Goal: Navigation & Orientation: Understand site structure

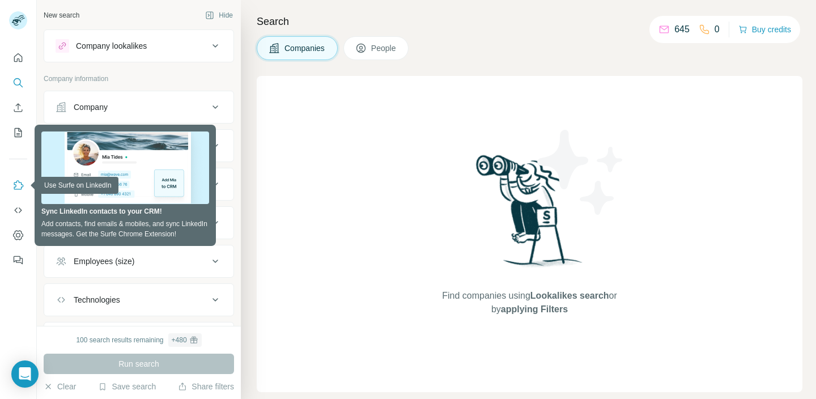
click at [18, 184] on icon "Use Surfe on LinkedIn" at bounding box center [17, 185] width 11 height 11
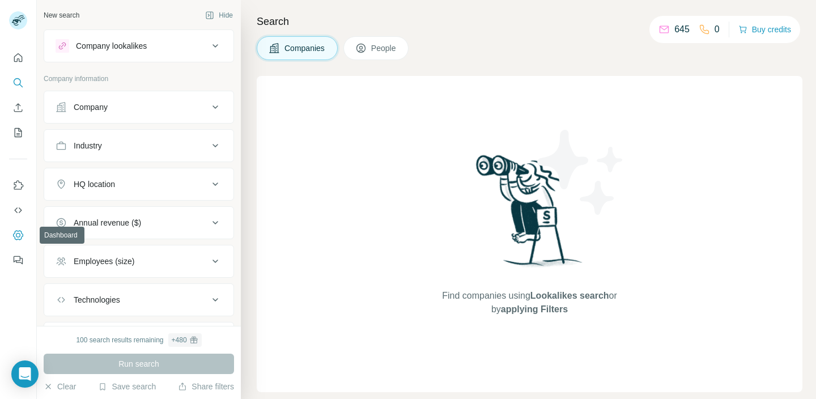
click at [16, 238] on icon "Dashboard" at bounding box center [17, 234] width 11 height 11
click at [21, 59] on icon "Quick start" at bounding box center [17, 57] width 11 height 11
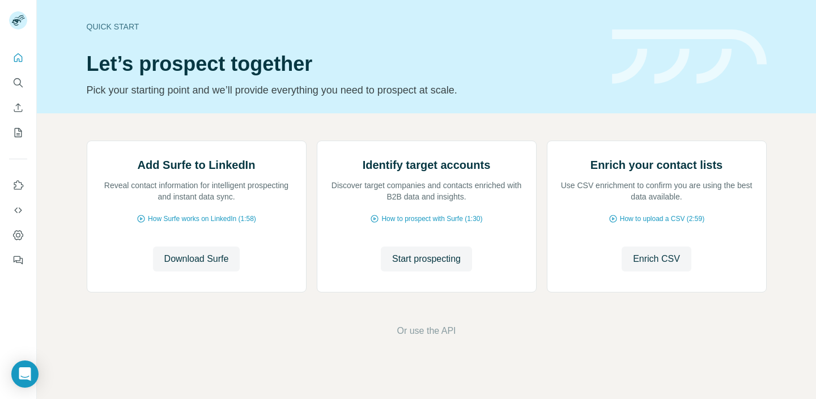
scroll to position [88, 0]
click at [18, 257] on icon "Feedback" at bounding box center [17, 259] width 11 height 11
click at [15, 236] on icon "Dashboard" at bounding box center [17, 234] width 11 height 11
click at [14, 240] on icon "Dashboard" at bounding box center [17, 234] width 11 height 11
